Goal: Information Seeking & Learning: Check status

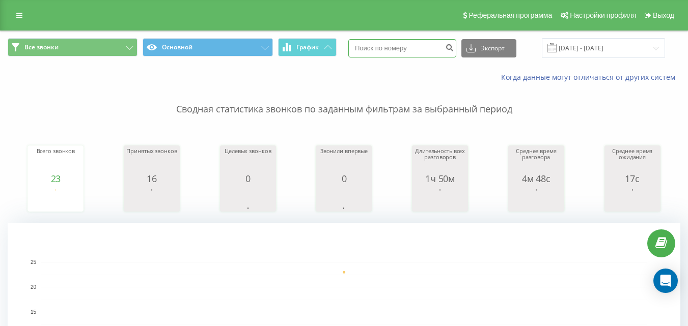
click at [403, 51] on input at bounding box center [402, 48] width 108 height 18
paste input "380500400496"
type input "380500400496"
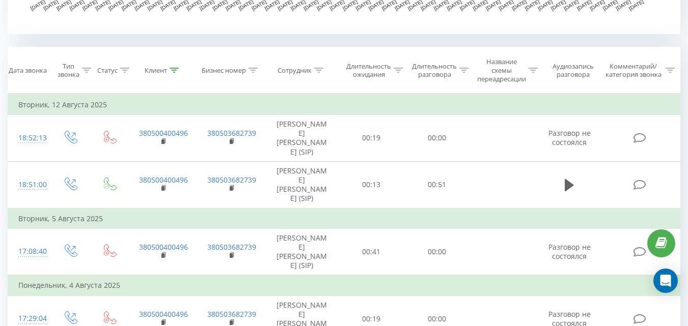
scroll to position [407, 0]
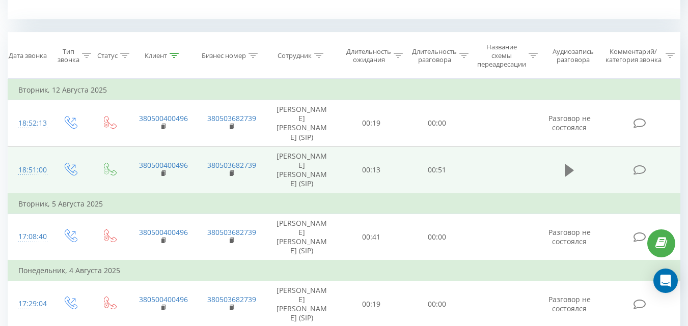
click at [571, 169] on icon at bounding box center [569, 170] width 9 height 12
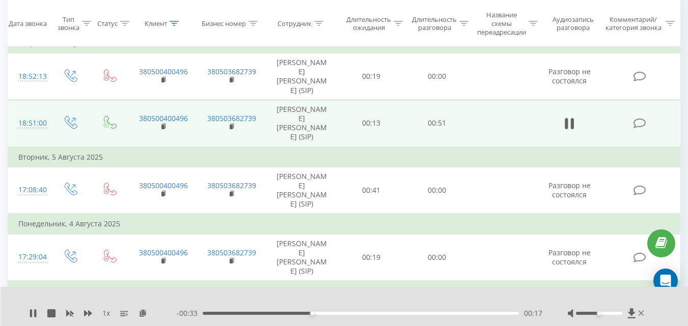
scroll to position [458, 0]
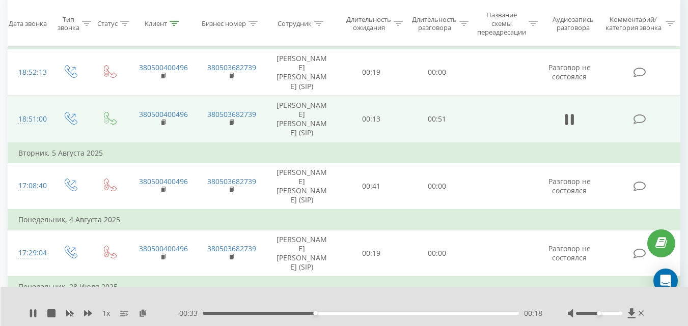
click at [364, 314] on div "00:18" at bounding box center [361, 313] width 316 height 3
click at [472, 316] on div "- 00:24 00:26 00:26" at bounding box center [360, 314] width 366 height 10
click at [506, 315] on div "- 00:24 00:27 00:27" at bounding box center [360, 314] width 366 height 10
click at [484, 313] on div "00:27" at bounding box center [361, 313] width 316 height 3
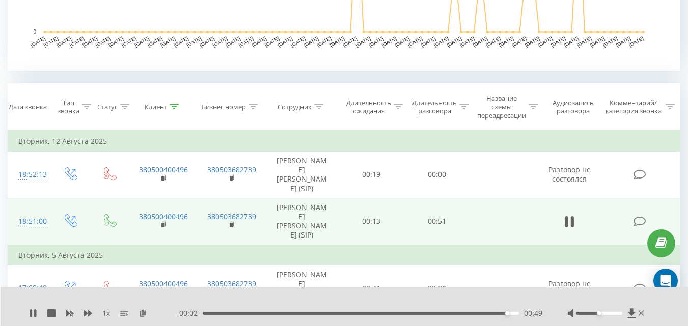
scroll to position [356, 0]
